Goal: Find specific page/section: Find specific page/section

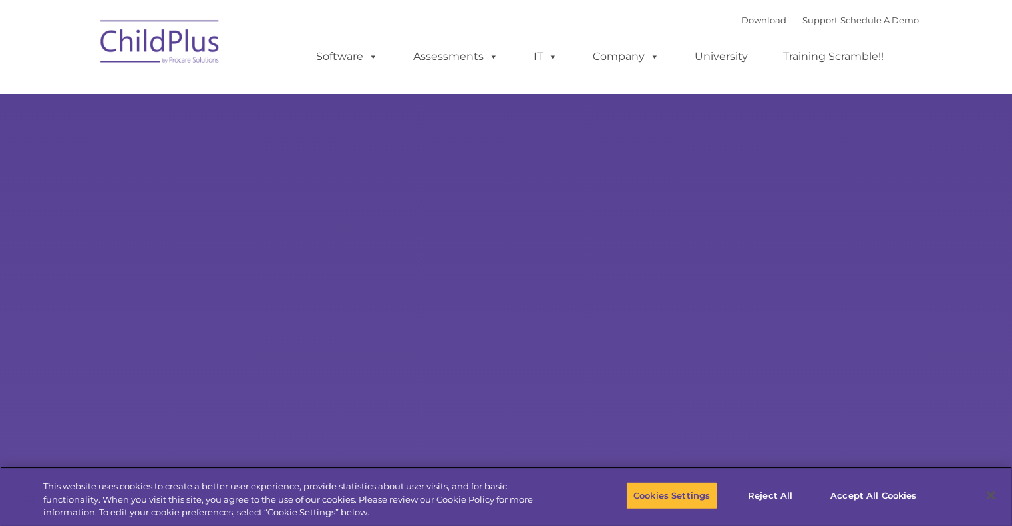
select select "MEDIUM"
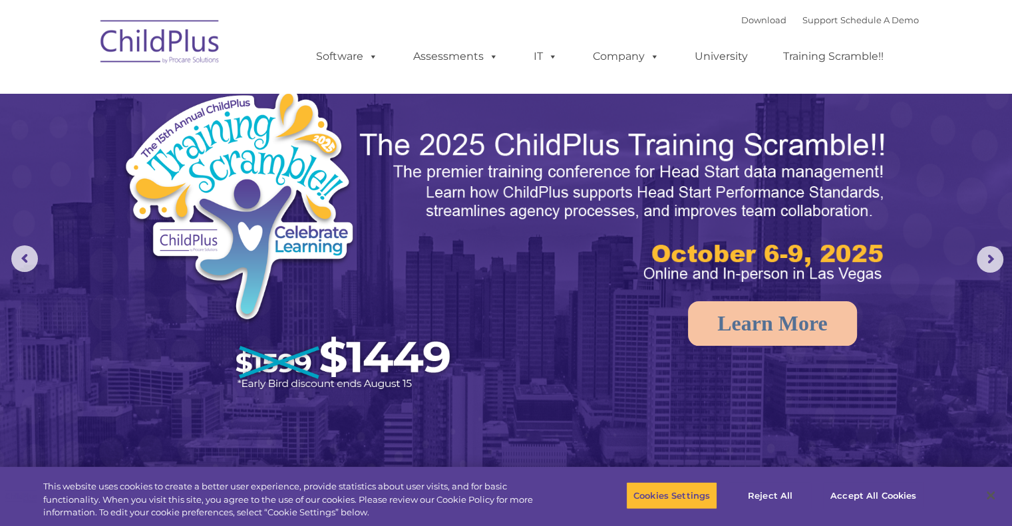
click at [170, 49] on img at bounding box center [160, 44] width 133 height 67
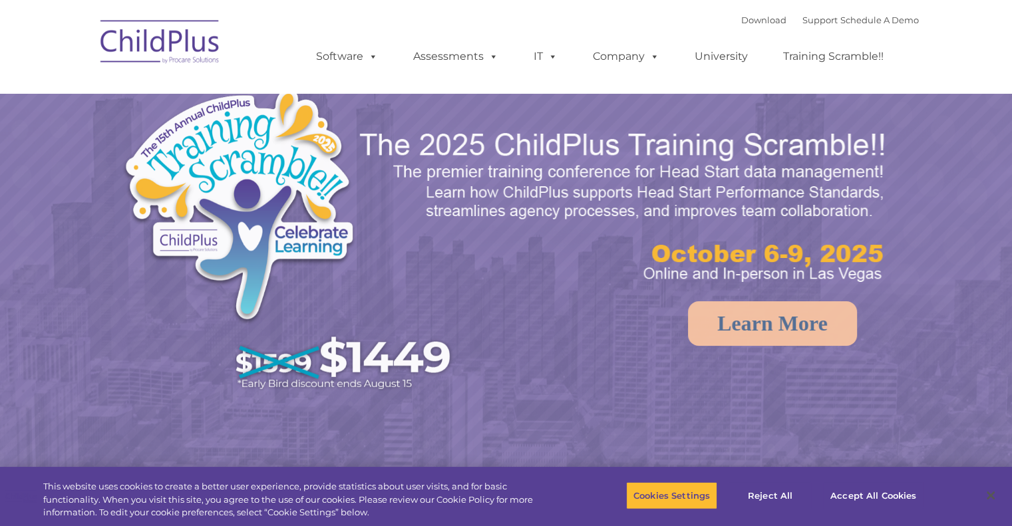
select select "MEDIUM"
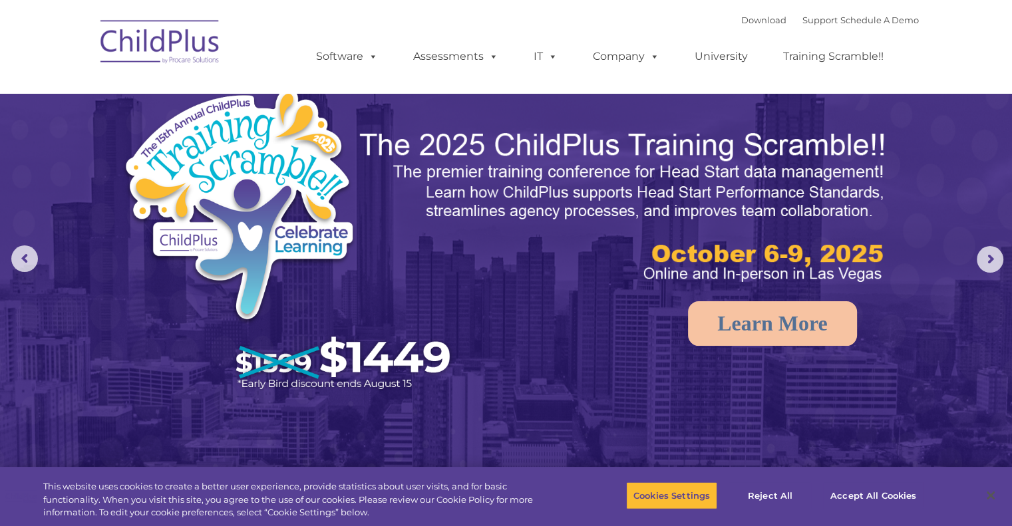
drag, startPoint x: 152, startPoint y: 1, endPoint x: 370, endPoint y: 3, distance: 217.6
click at [370, 3] on nav "Download Support | Schedule A Demo  MENU MENU Software ChildPlus: The original…" at bounding box center [506, 46] width 1012 height 93
